Goal: Check status: Check status

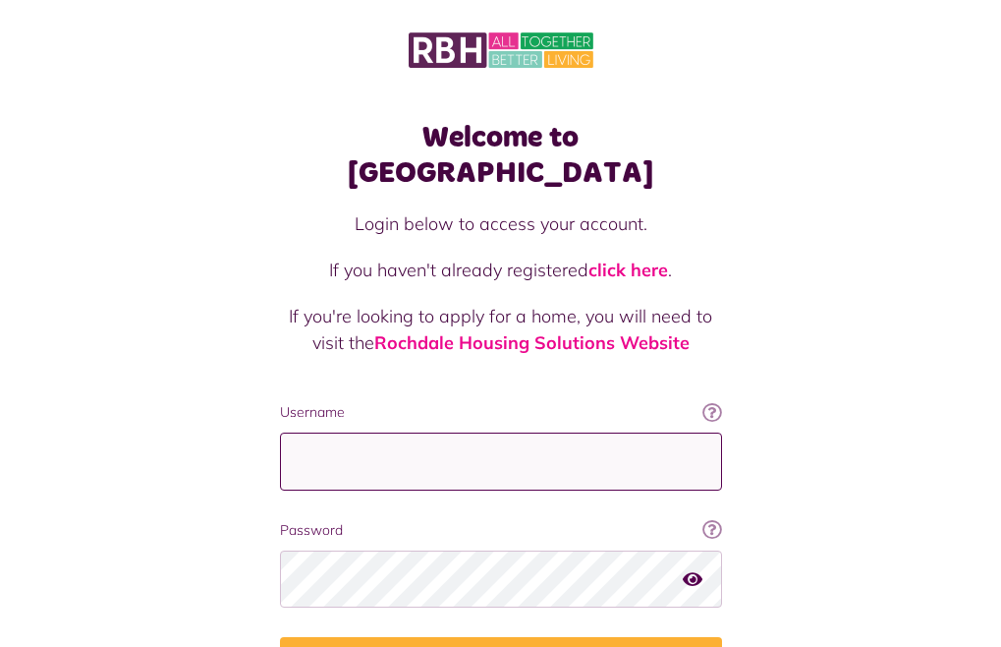
type input "**********"
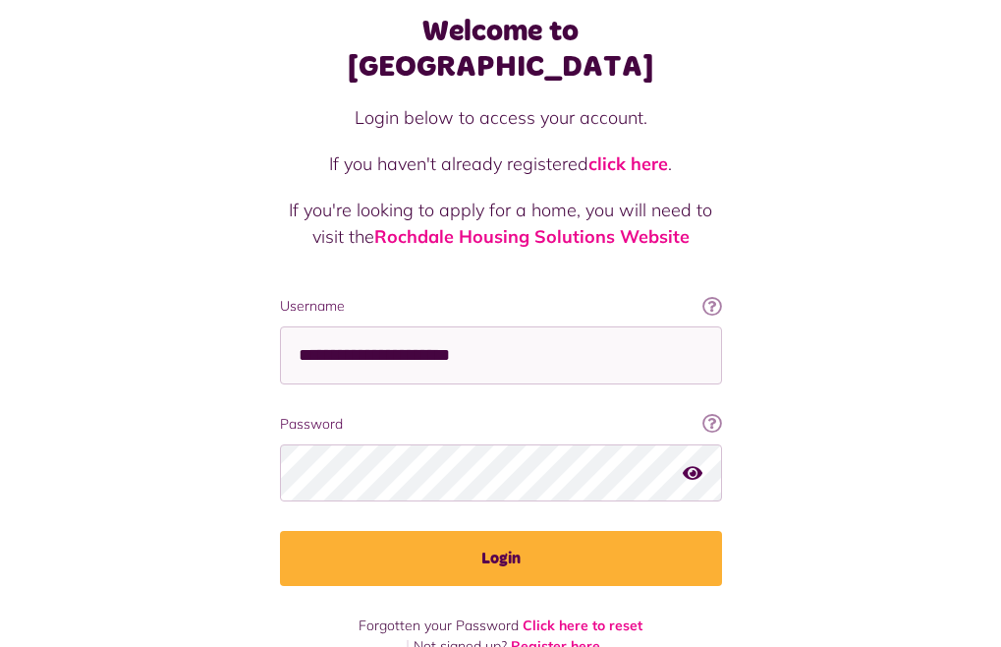
scroll to position [108, 0]
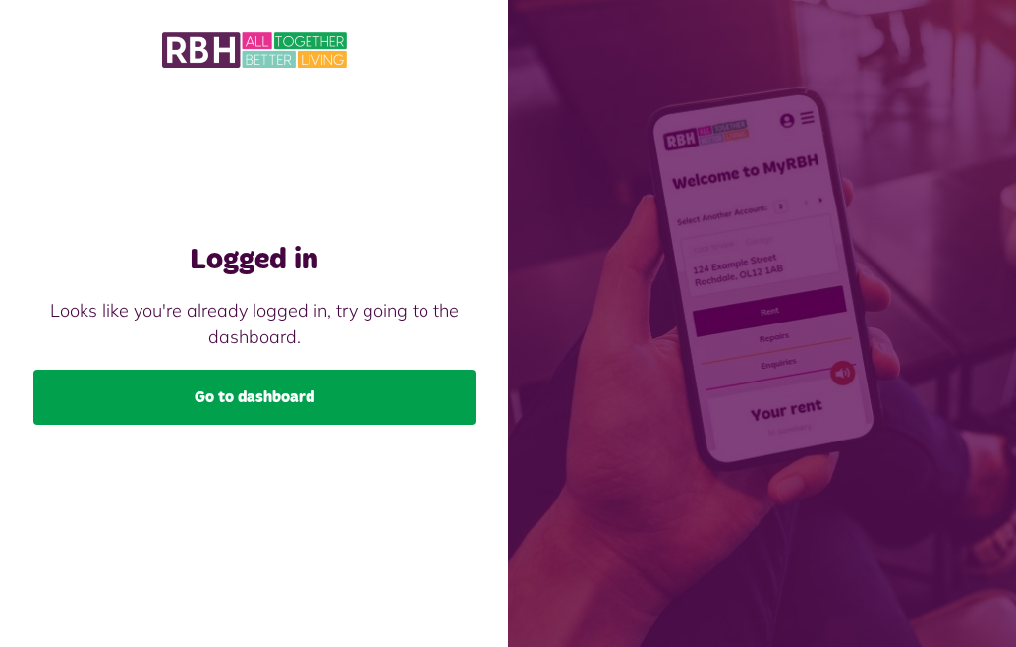
click at [244, 402] on link "Go to dashboard" at bounding box center [254, 396] width 442 height 55
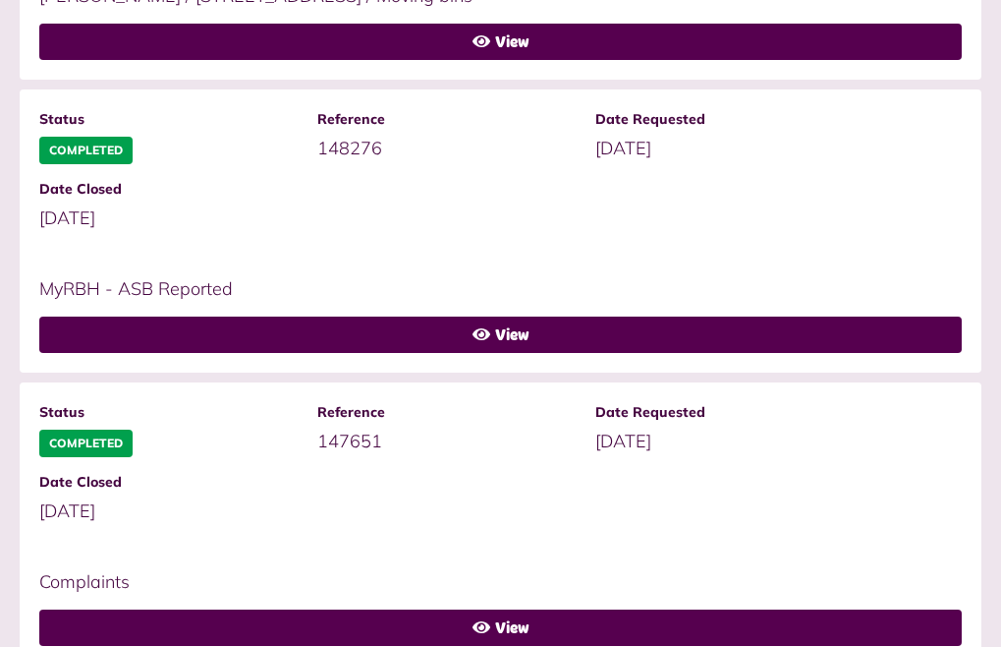
scroll to position [1769, 0]
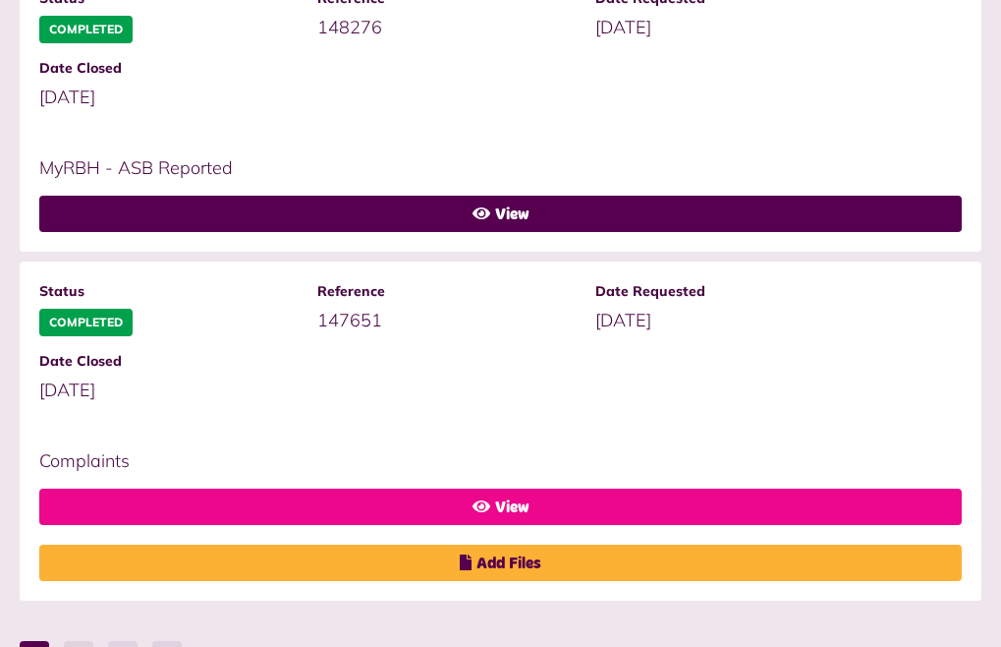
click at [865, 488] on link "View" at bounding box center [500, 506] width 923 height 36
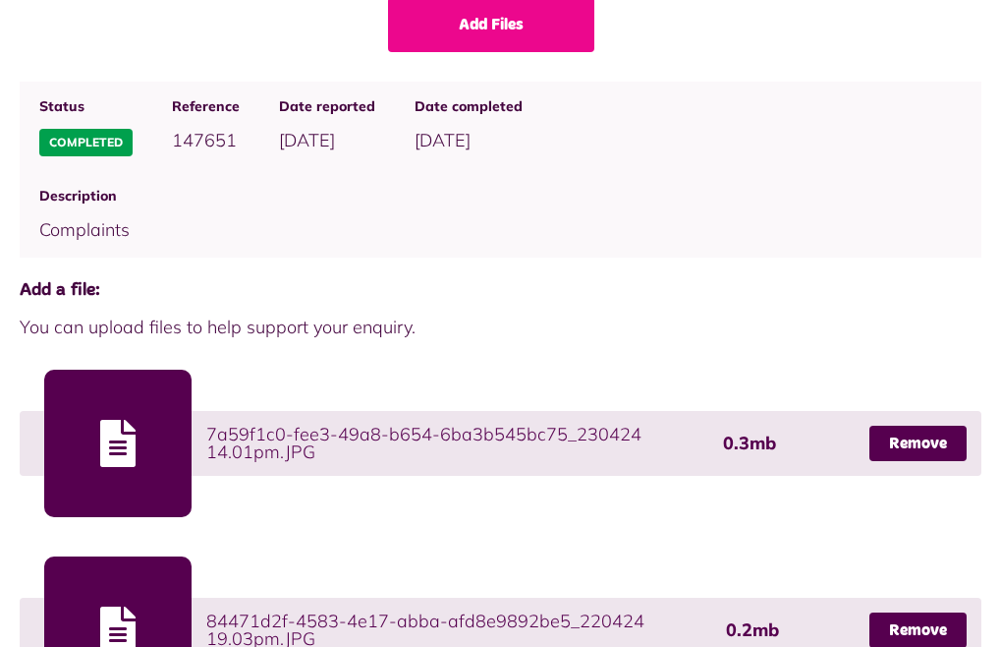
scroll to position [98, 0]
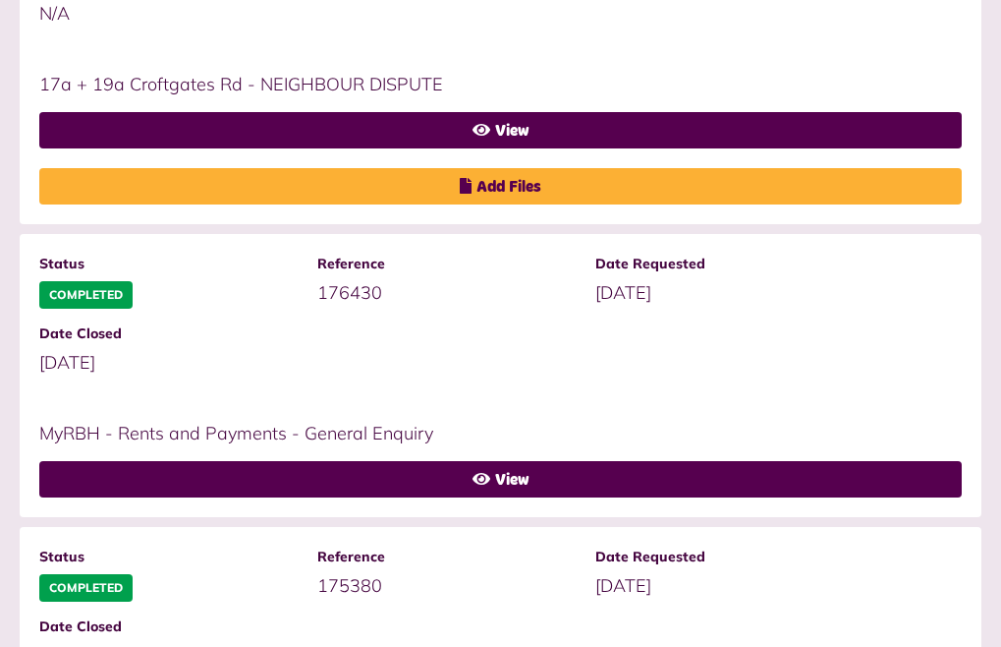
scroll to position [590, 0]
